Goal: Information Seeking & Learning: Learn about a topic

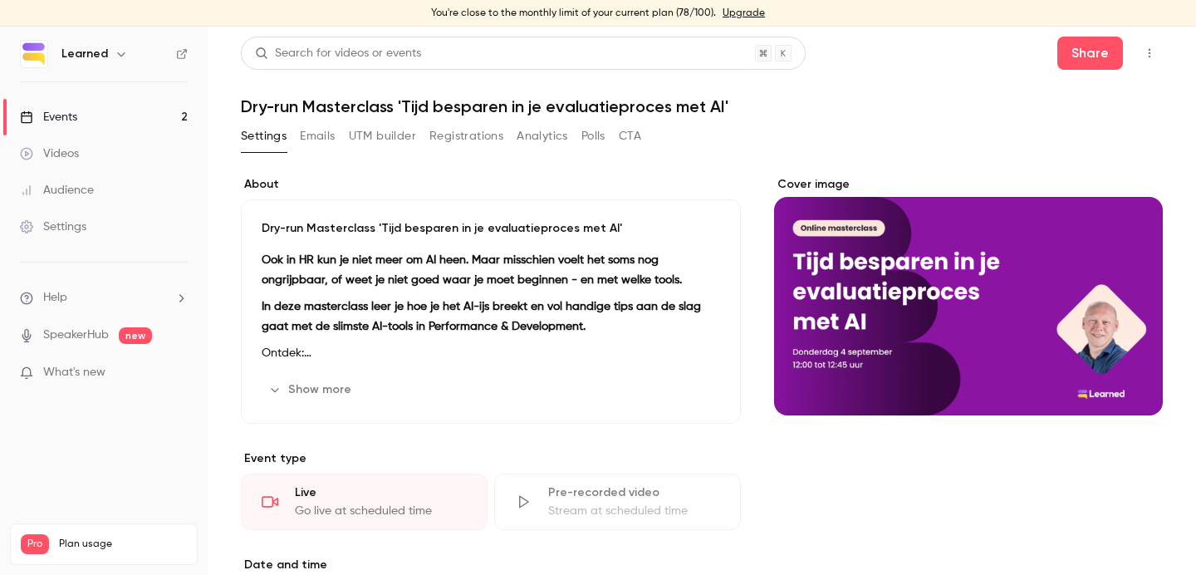
click at [464, 131] on button "Registrations" at bounding box center [466, 136] width 74 height 27
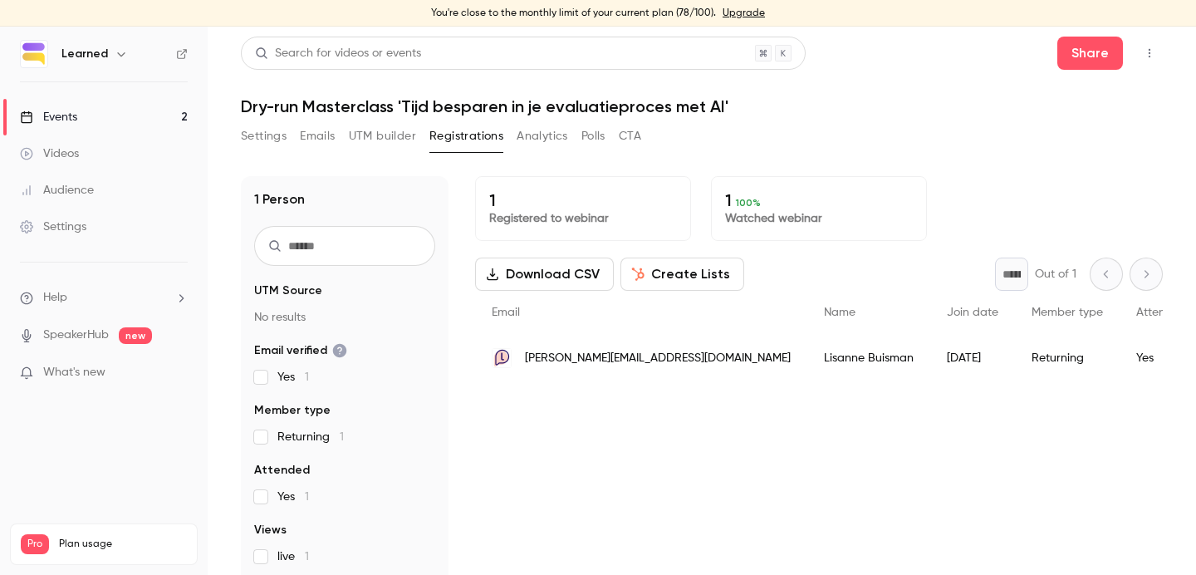
click at [105, 115] on link "Events 2" at bounding box center [104, 117] width 208 height 37
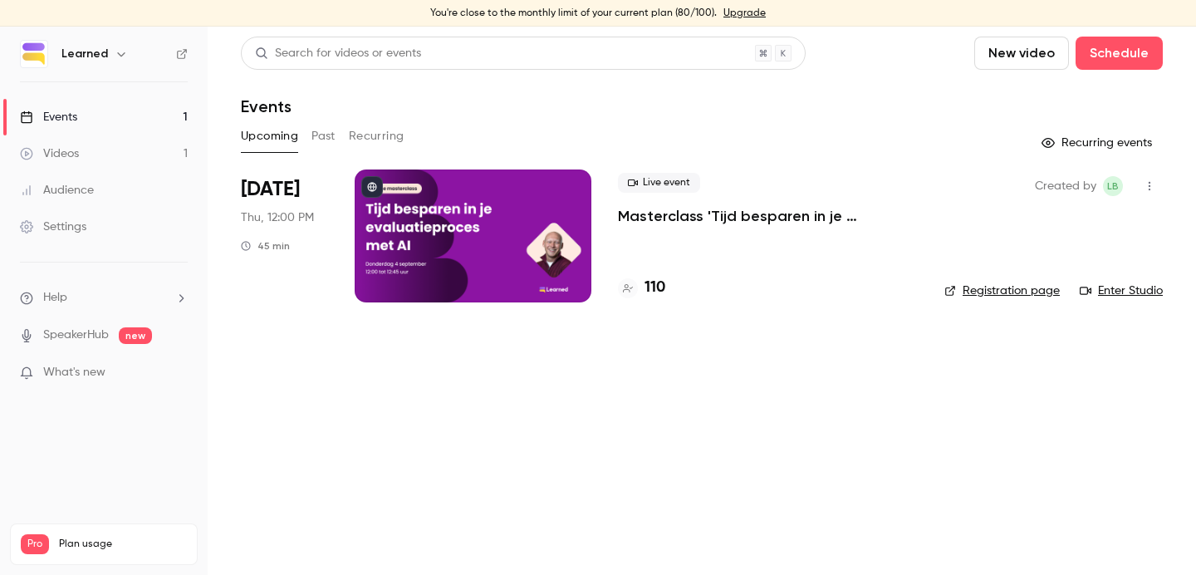
click at [100, 158] on link "Videos 1" at bounding box center [104, 153] width 208 height 37
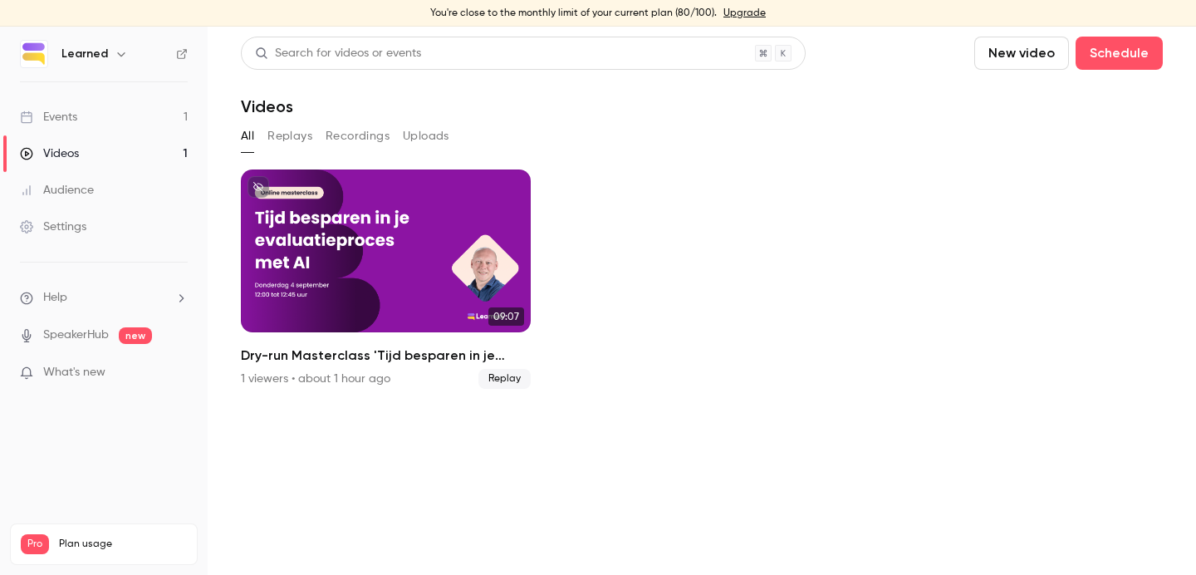
click at [97, 114] on link "Events 1" at bounding box center [104, 117] width 208 height 37
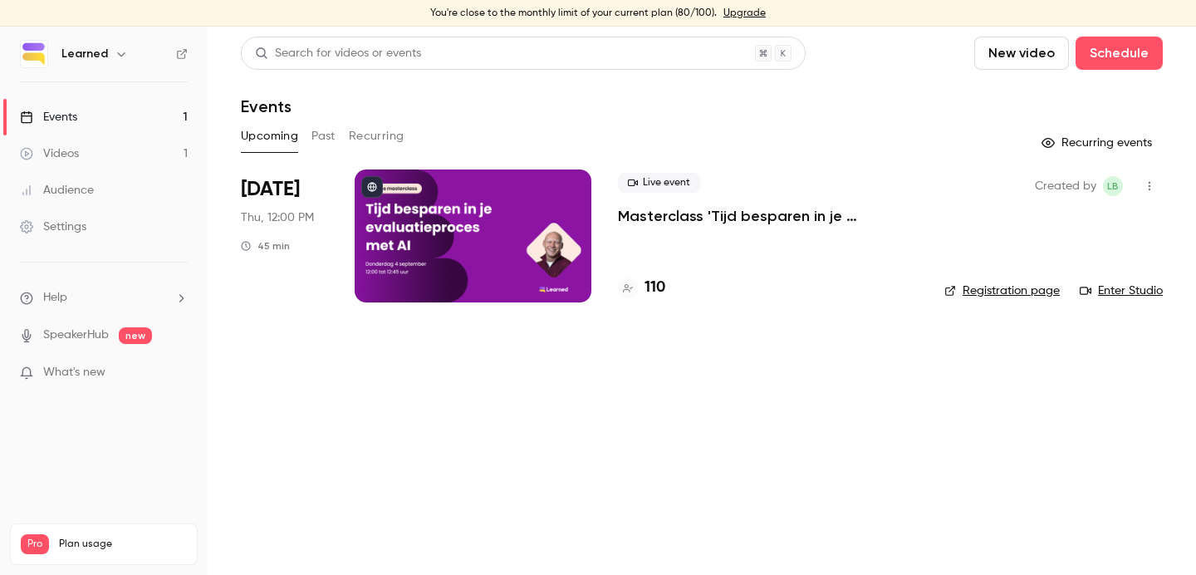
click at [326, 126] on button "Past" at bounding box center [323, 136] width 24 height 27
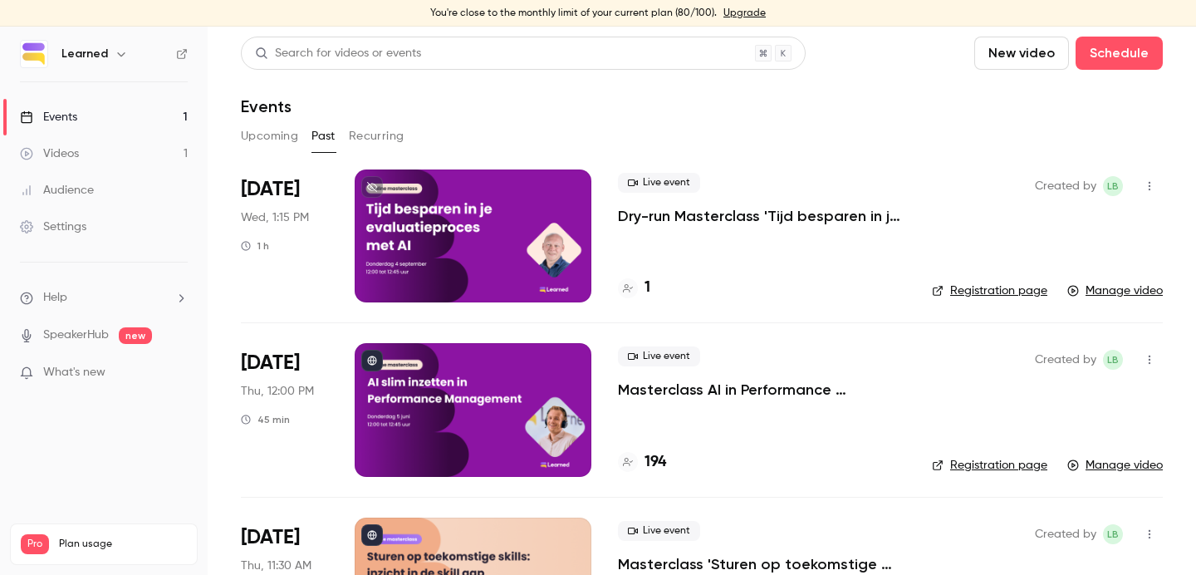
click at [680, 213] on p "Dry-run Masterclass 'Tijd besparen in je evaluatieproces met AI'" at bounding box center [761, 216] width 287 height 20
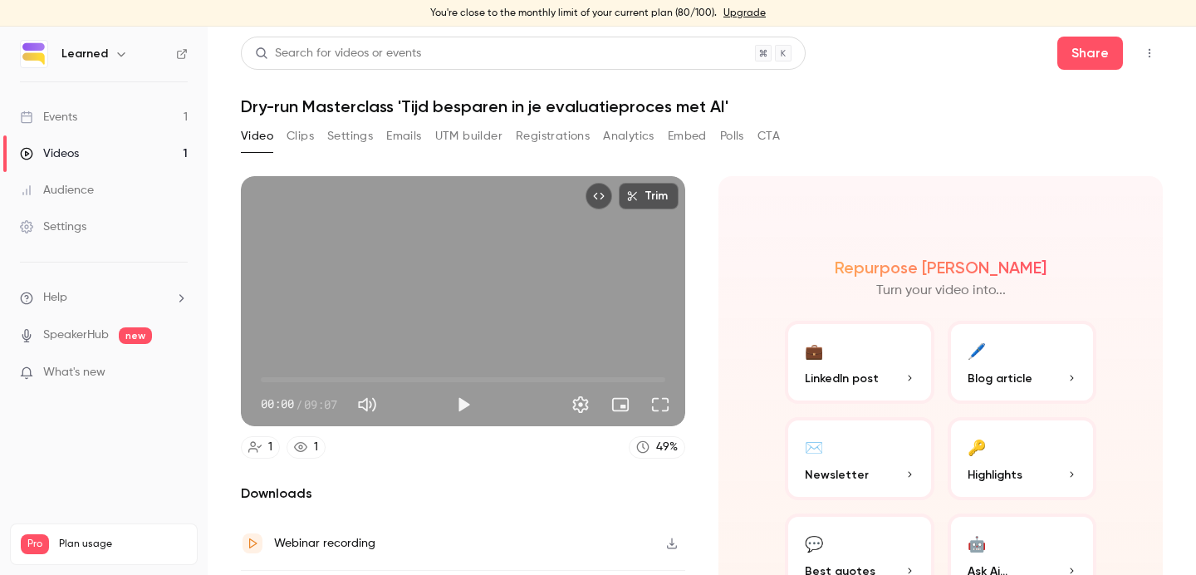
click at [588, 141] on button "Registrations" at bounding box center [553, 136] width 74 height 27
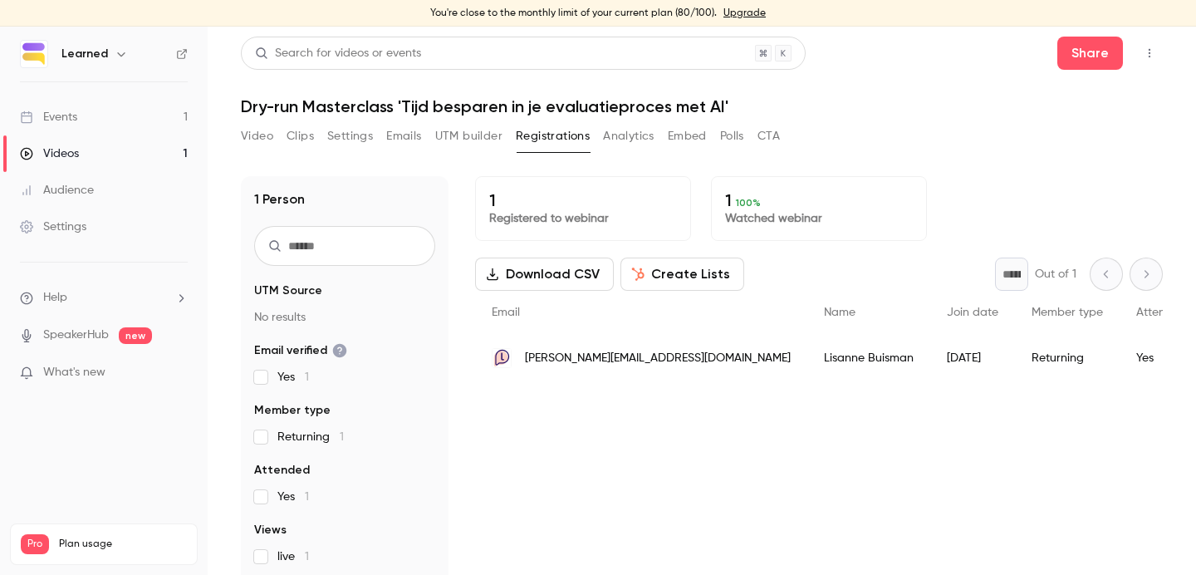
click at [86, 125] on link "Events 1" at bounding box center [104, 117] width 208 height 37
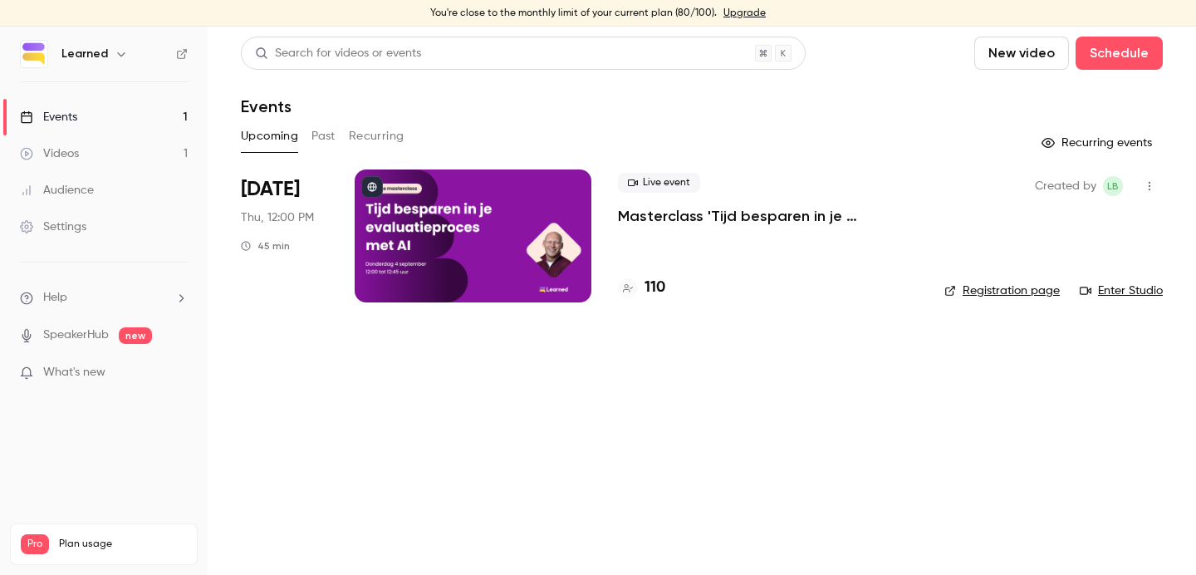
click at [410, 218] on div at bounding box center [473, 235] width 237 height 133
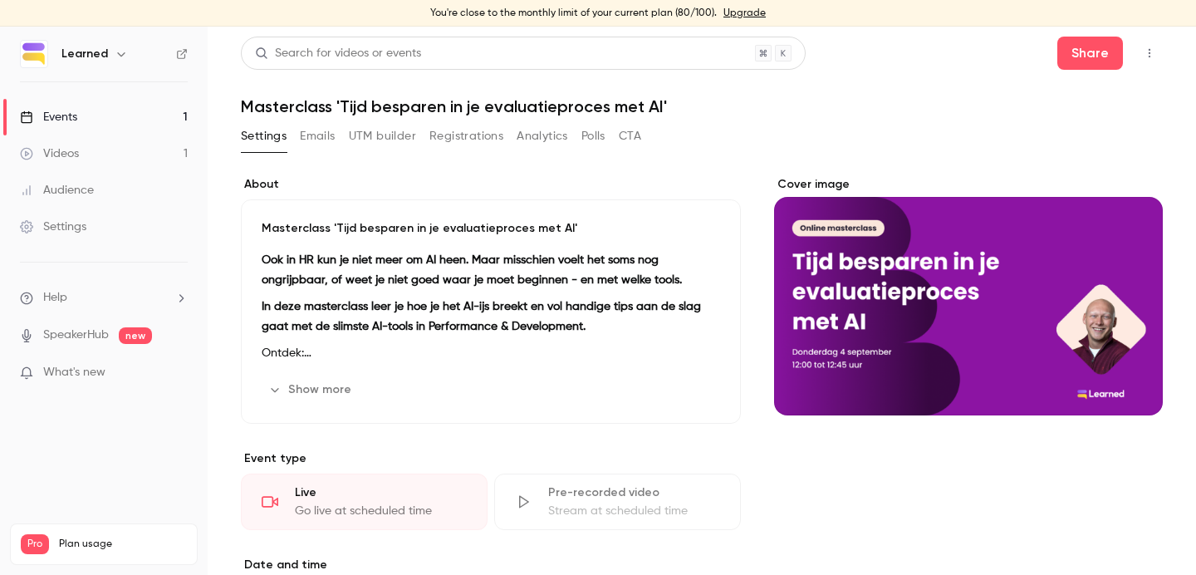
click at [453, 140] on button "Registrations" at bounding box center [466, 136] width 74 height 27
